Goal: Task Accomplishment & Management: Manage account settings

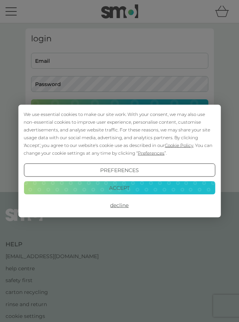
click at [179, 187] on button "Accept" at bounding box center [119, 187] width 191 height 13
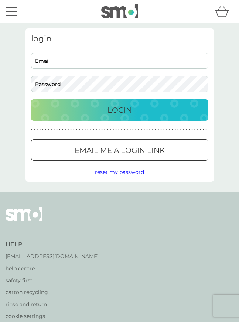
click at [43, 59] on input "Email" at bounding box center [119, 61] width 177 height 16
type input "robertmwbarton@gmail.com"
click at [119, 110] on button "Login" at bounding box center [119, 109] width 177 height 21
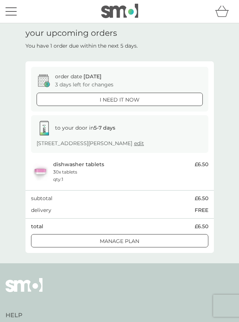
click at [133, 239] on p "Manage plan" at bounding box center [120, 241] width 40 height 8
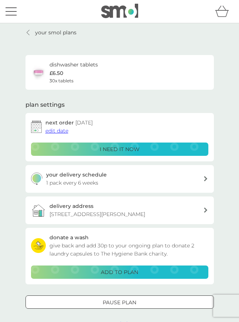
click at [55, 128] on span "edit date" at bounding box center [56, 130] width 23 height 7
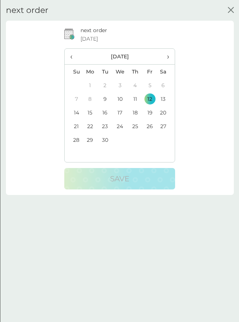
click at [170, 58] on th "›" at bounding box center [165, 57] width 17 height 16
click at [123, 100] on td "8" at bounding box center [120, 99] width 16 height 14
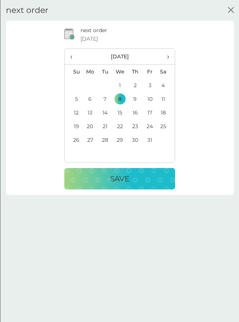
click at [129, 178] on div "Save" at bounding box center [120, 179] width 96 height 12
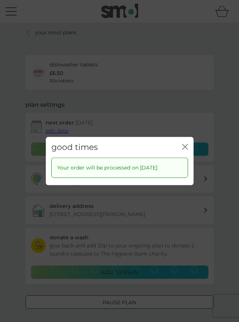
click at [183, 150] on button "close" at bounding box center [185, 147] width 6 height 7
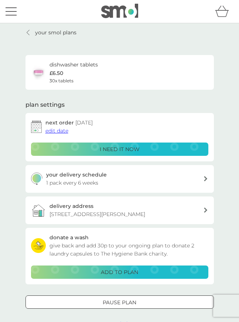
click at [32, 32] on link "your smol plans" at bounding box center [50, 32] width 51 height 8
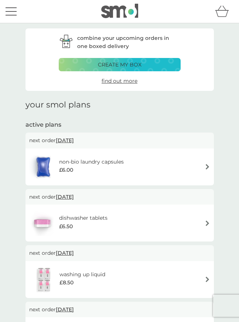
click at [190, 163] on div "non-bio laundry capsules £6.00" at bounding box center [119, 167] width 181 height 26
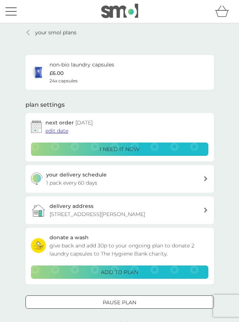
click at [55, 131] on span "edit date" at bounding box center [56, 130] width 23 height 7
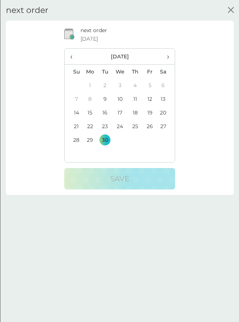
click at [173, 57] on th "›" at bounding box center [165, 57] width 17 height 16
click at [126, 100] on td "8" at bounding box center [120, 99] width 16 height 14
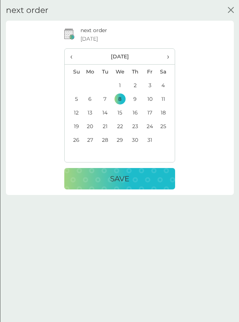
click at [132, 174] on div "Save" at bounding box center [120, 179] width 96 height 12
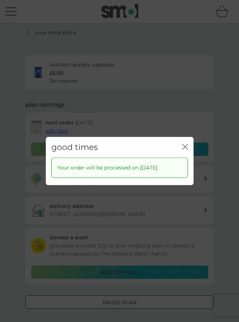
click at [187, 148] on icon "close" at bounding box center [185, 147] width 6 height 6
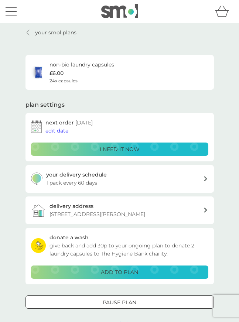
click at [37, 32] on p "your smol plans" at bounding box center [55, 32] width 41 height 8
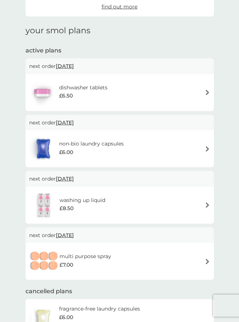
scroll to position [75, 0]
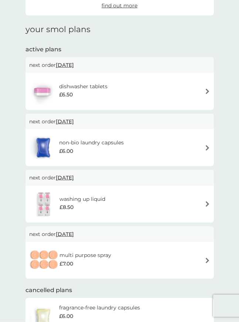
click at [66, 176] on span "[DATE]" at bounding box center [65, 178] width 18 height 14
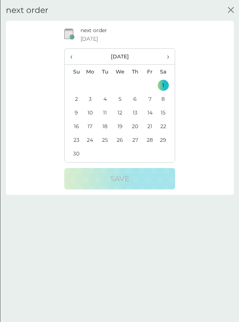
click at [169, 59] on th "›" at bounding box center [165, 57] width 17 height 16
click at [93, 97] on td "5" at bounding box center [89, 99] width 15 height 14
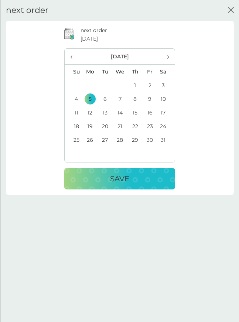
click at [135, 179] on div "Save" at bounding box center [120, 179] width 96 height 12
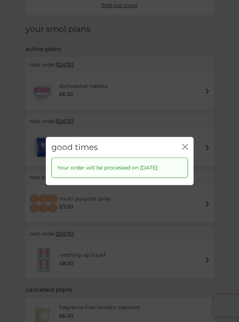
click at [185, 150] on icon "close" at bounding box center [185, 147] width 6 height 6
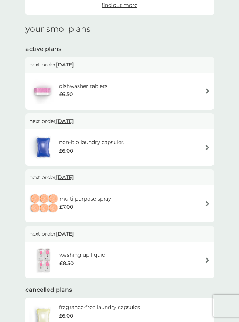
click at [165, 195] on div "multi purpose spray £7.00" at bounding box center [119, 204] width 181 height 26
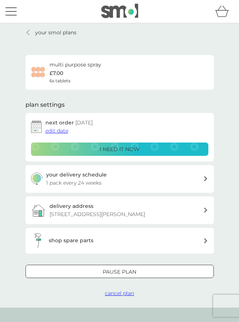
click at [52, 128] on span "edit date" at bounding box center [56, 130] width 23 height 7
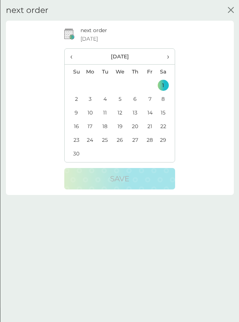
click at [169, 57] on th "›" at bounding box center [165, 57] width 17 height 16
click at [166, 59] on span "›" at bounding box center [165, 57] width 6 height 16
click at [93, 101] on td "5" at bounding box center [89, 99] width 15 height 14
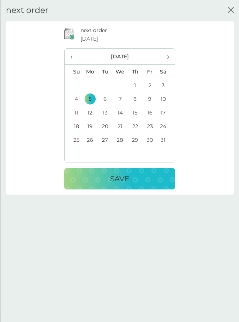
click at [142, 179] on div "Save" at bounding box center [120, 179] width 96 height 12
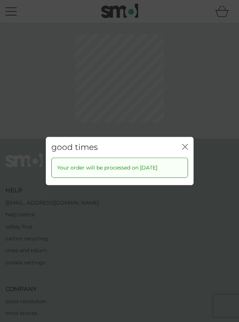
click at [189, 158] on div "good times close" at bounding box center [120, 147] width 148 height 21
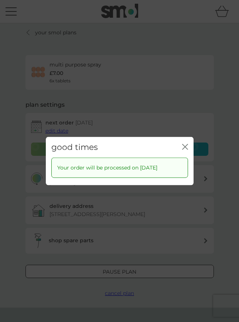
click at [183, 150] on icon "close" at bounding box center [185, 147] width 6 height 6
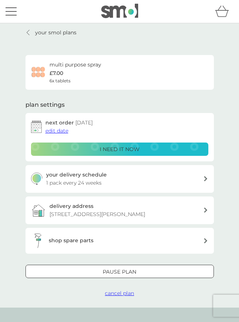
click at [30, 32] on div at bounding box center [28, 33] width 5 height 6
